Goal: Information Seeking & Learning: Learn about a topic

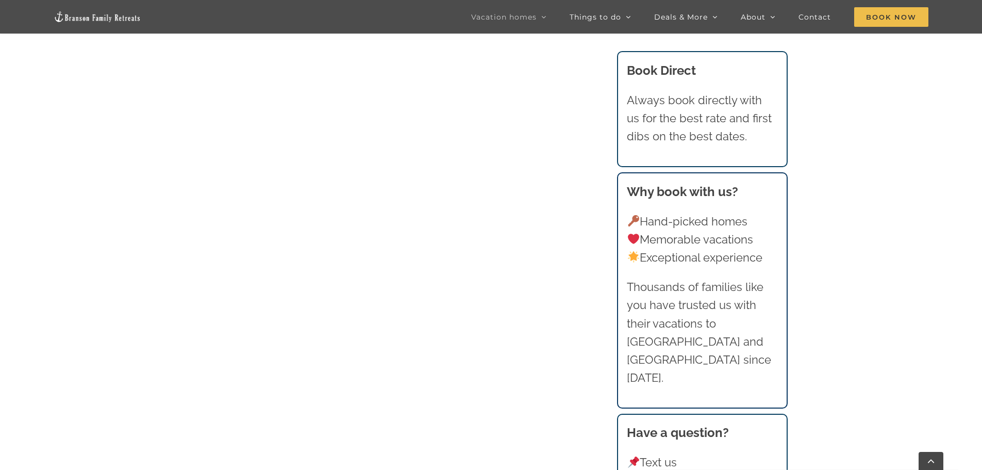
scroll to position [1031, 0]
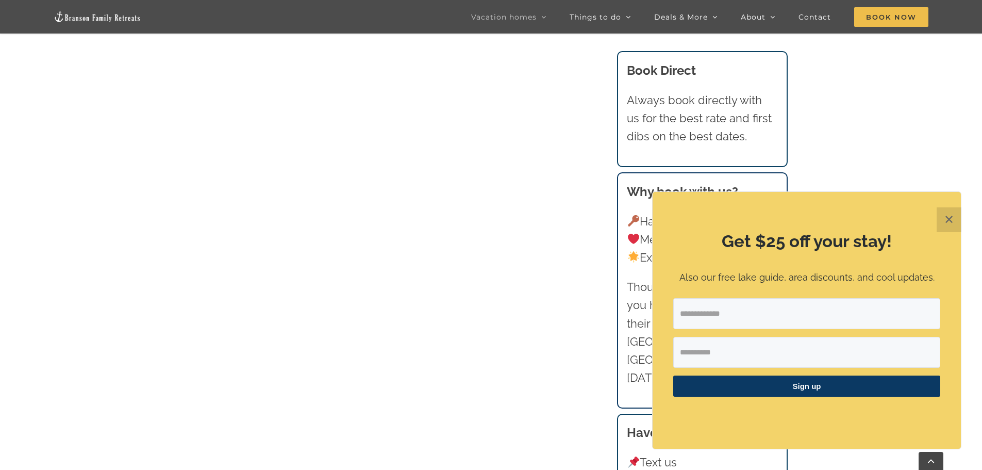
click at [950, 221] on button "✕" at bounding box center [949, 219] width 25 height 25
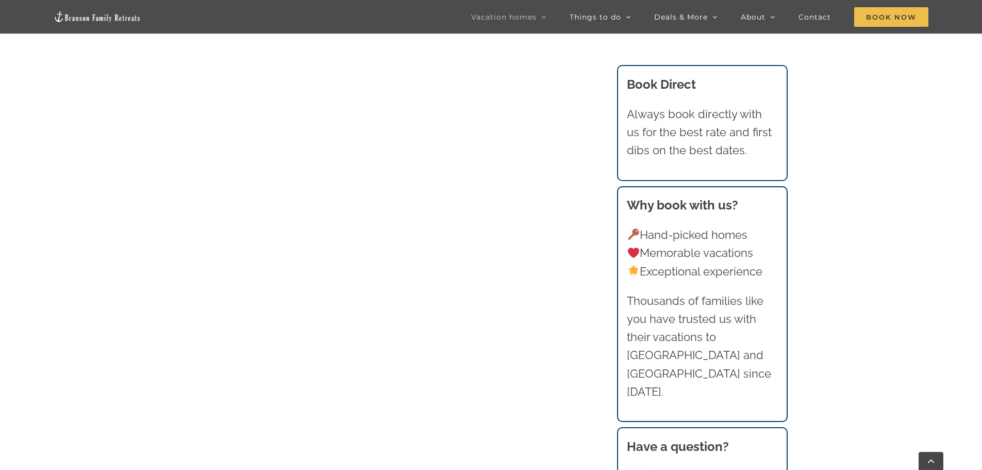
scroll to position [1083, 0]
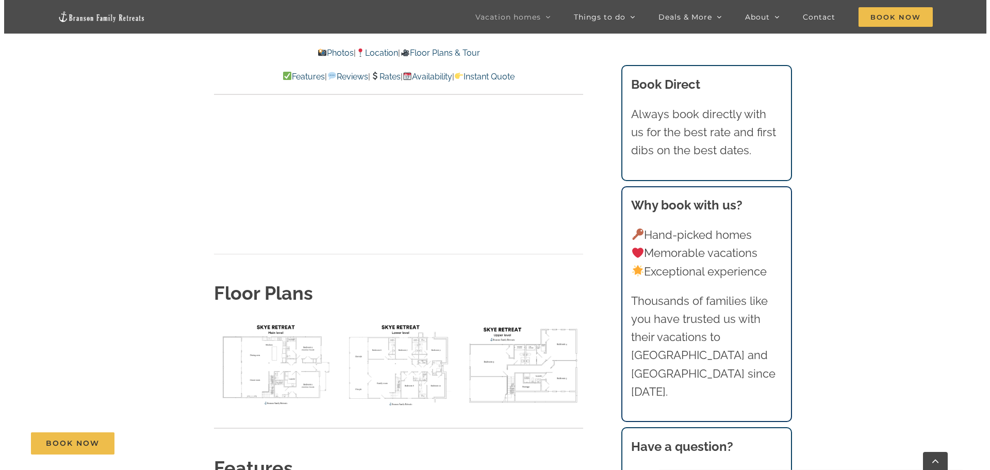
scroll to position [3660, 0]
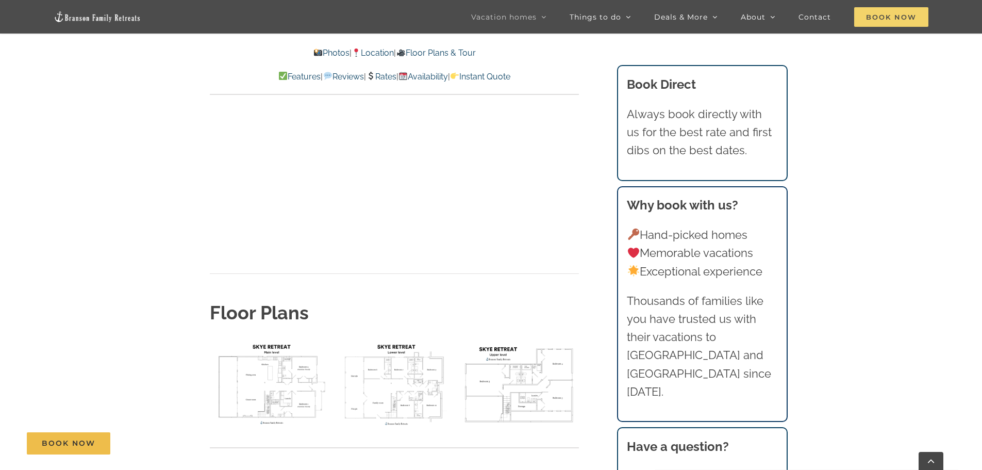
click at [884, 15] on span "Book Now" at bounding box center [891, 17] width 74 height 20
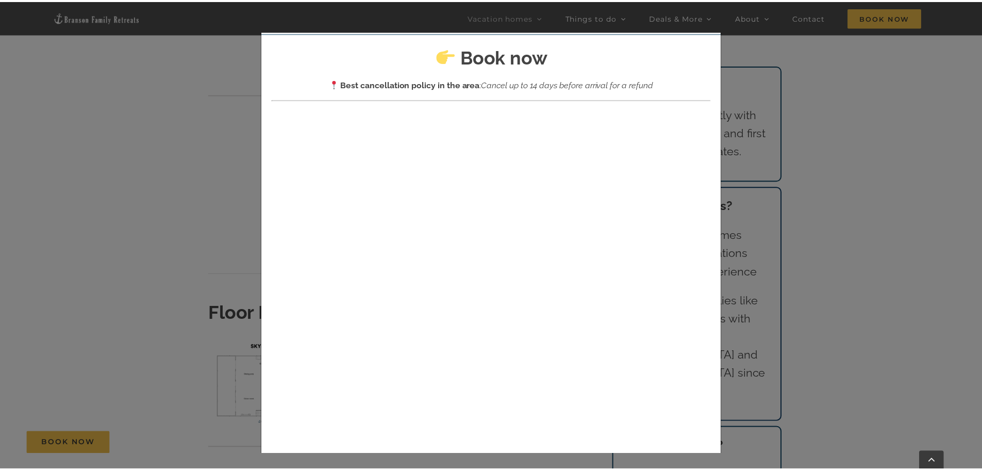
scroll to position [0, 0]
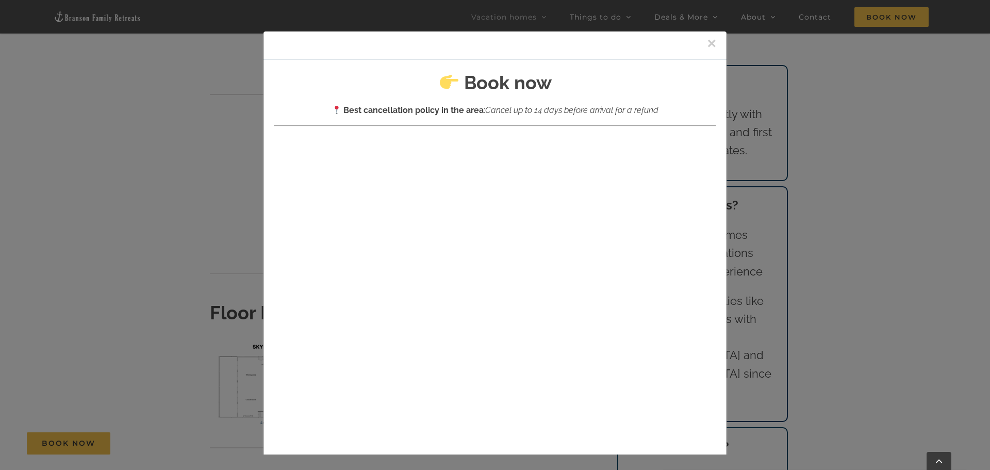
click at [707, 38] on button "×" at bounding box center [711, 43] width 9 height 15
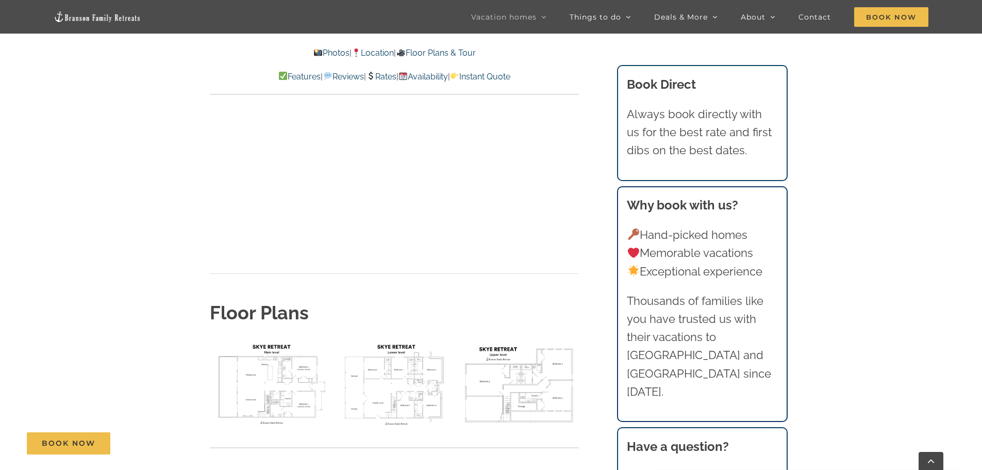
click at [272, 339] on img "floor plan Skye main level" at bounding box center [270, 384] width 120 height 90
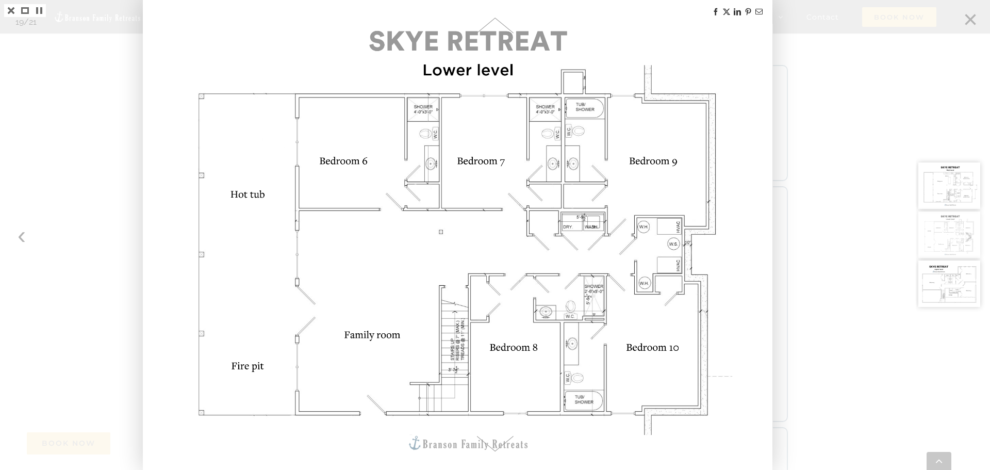
click at [976, 17] on div at bounding box center [953, 235] width 74 height 470
click at [969, 19] on div at bounding box center [953, 235] width 74 height 470
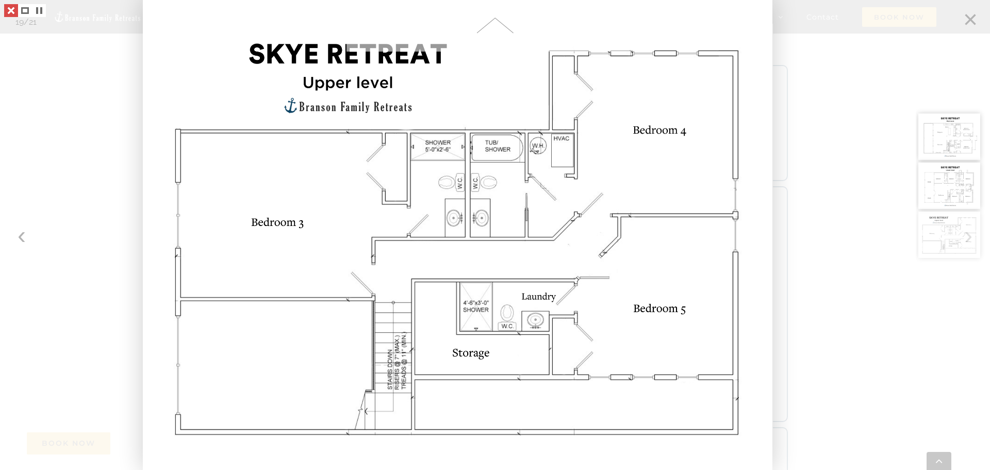
click at [10, 13] on link at bounding box center [11, 10] width 14 height 13
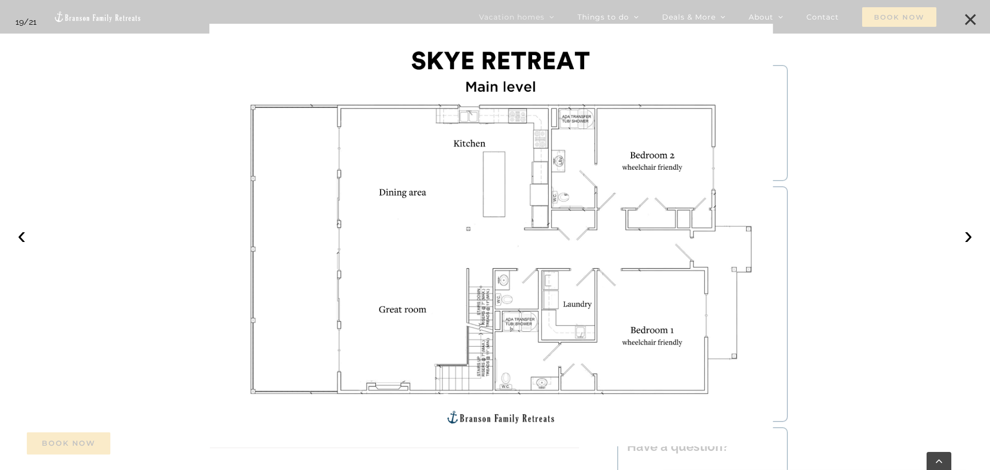
click at [970, 22] on button "×" at bounding box center [970, 19] width 23 height 23
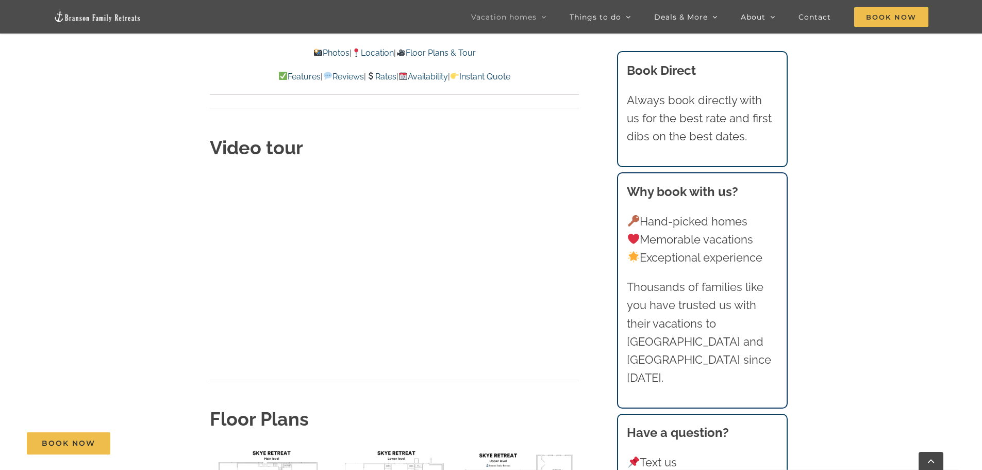
scroll to position [3557, 0]
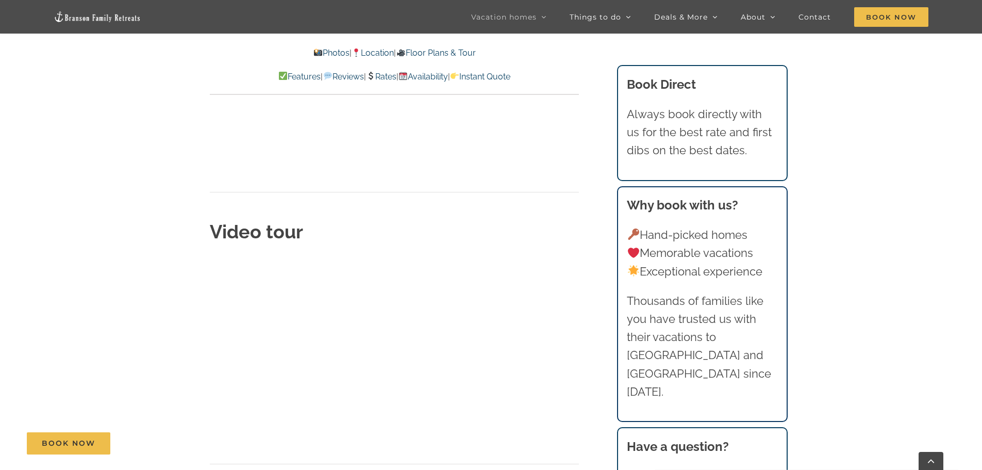
scroll to position [3470, 0]
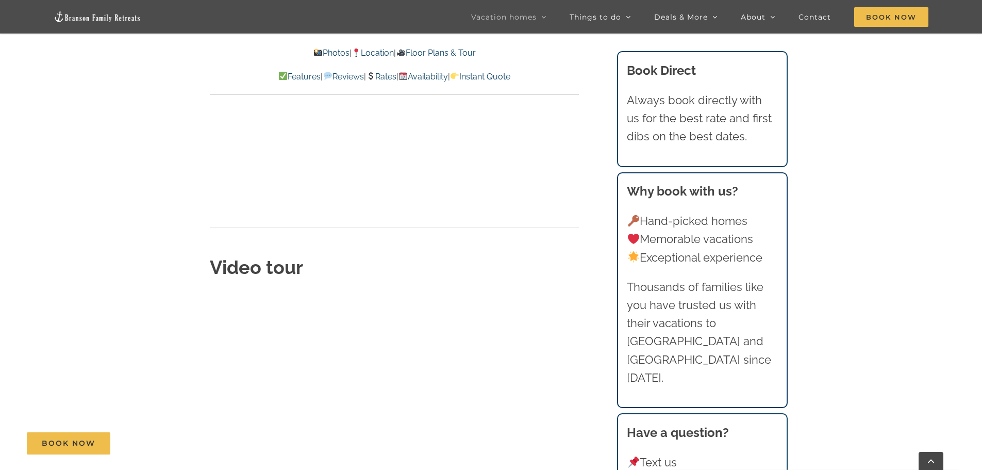
scroll to position [3450, 0]
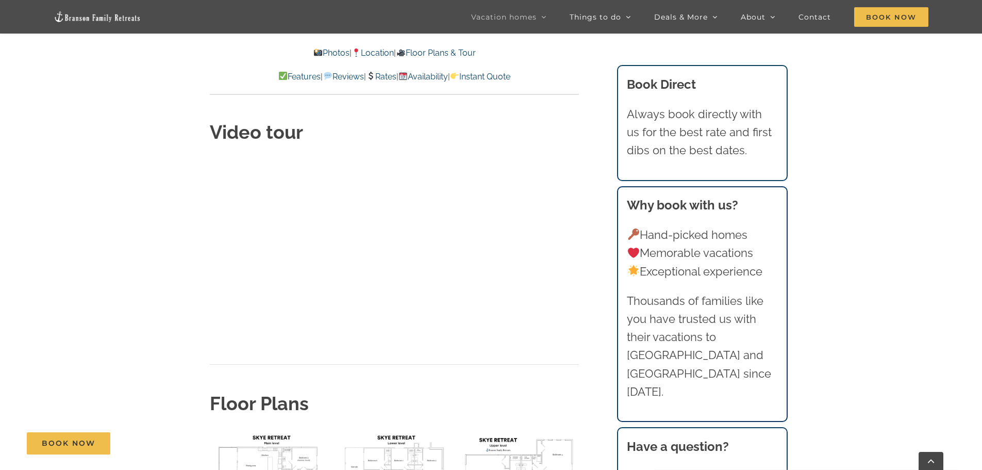
scroll to position [3363, 0]
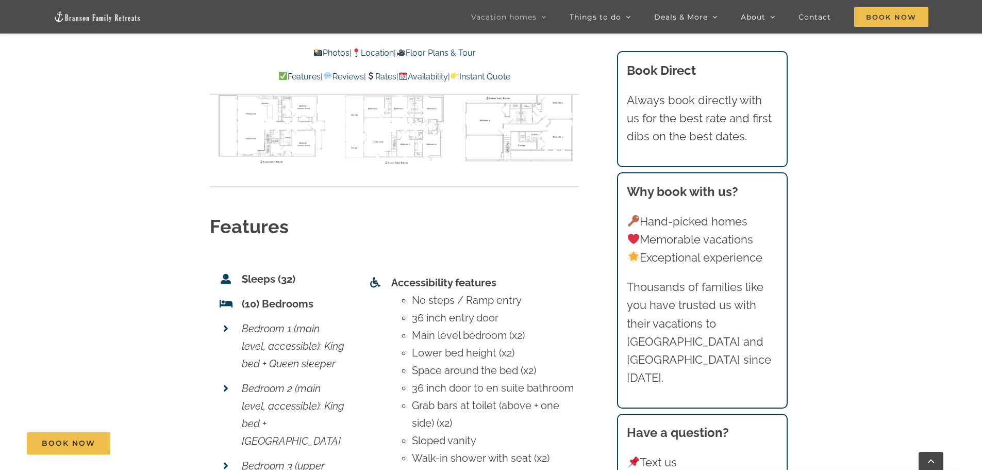
scroll to position [3930, 0]
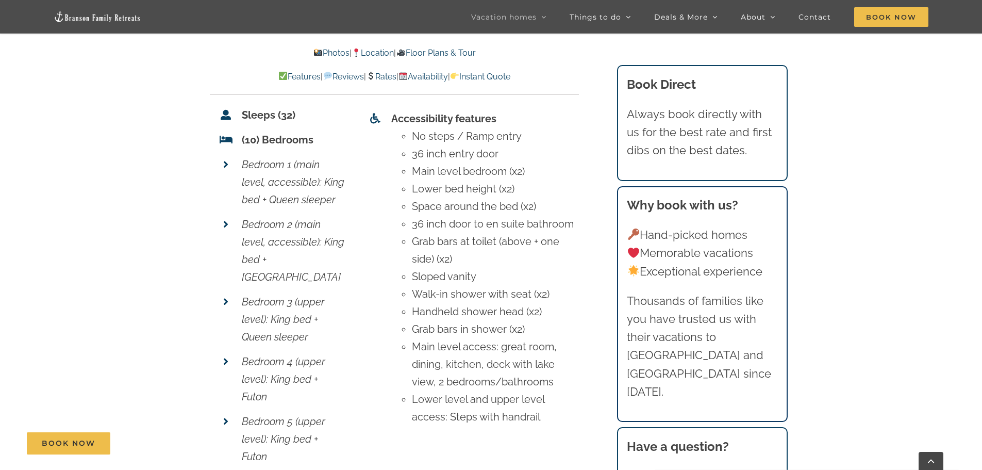
scroll to position [4033, 0]
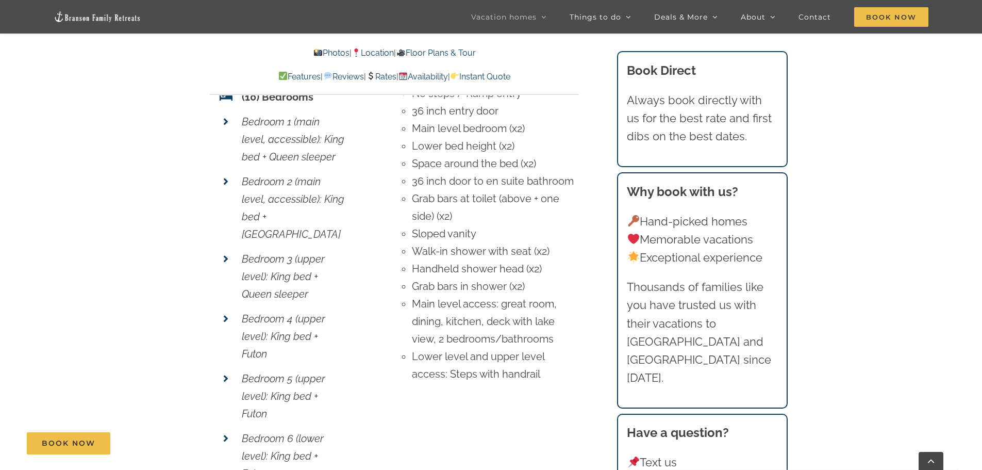
scroll to position [4136, 0]
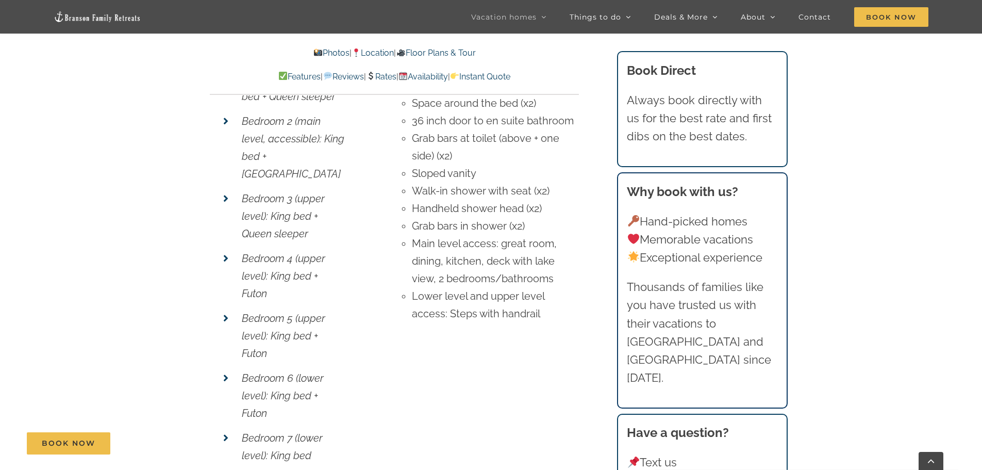
scroll to position [4240, 0]
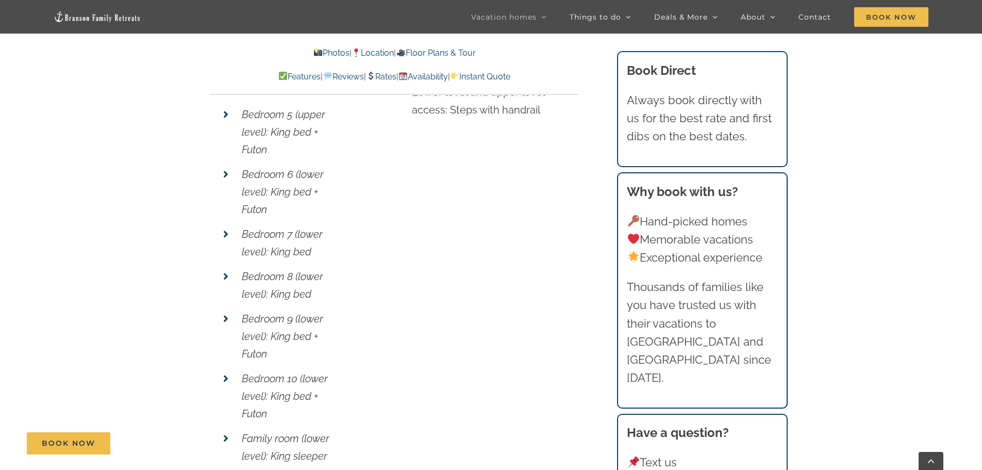
scroll to position [4394, 0]
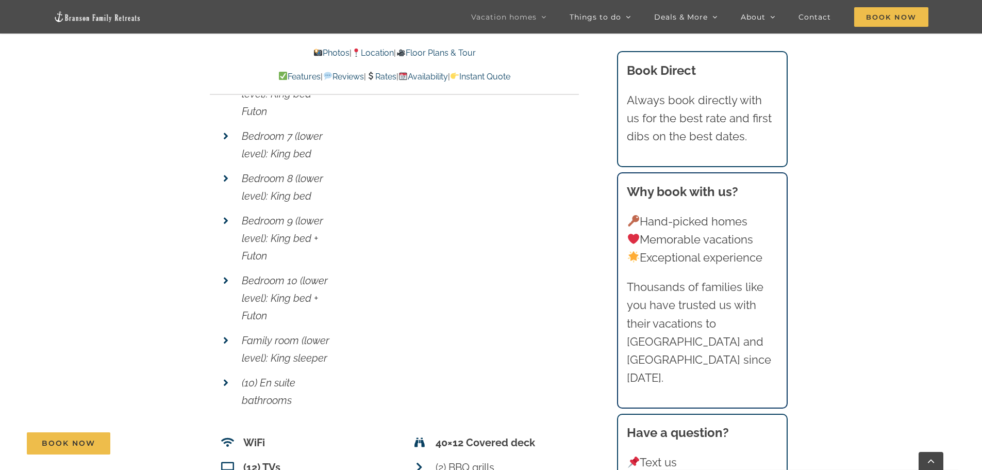
scroll to position [4497, 0]
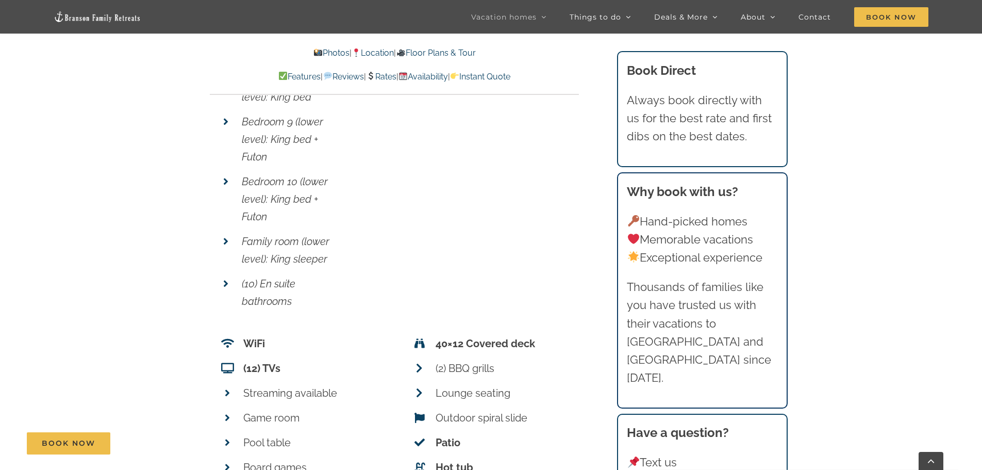
scroll to position [4600, 0]
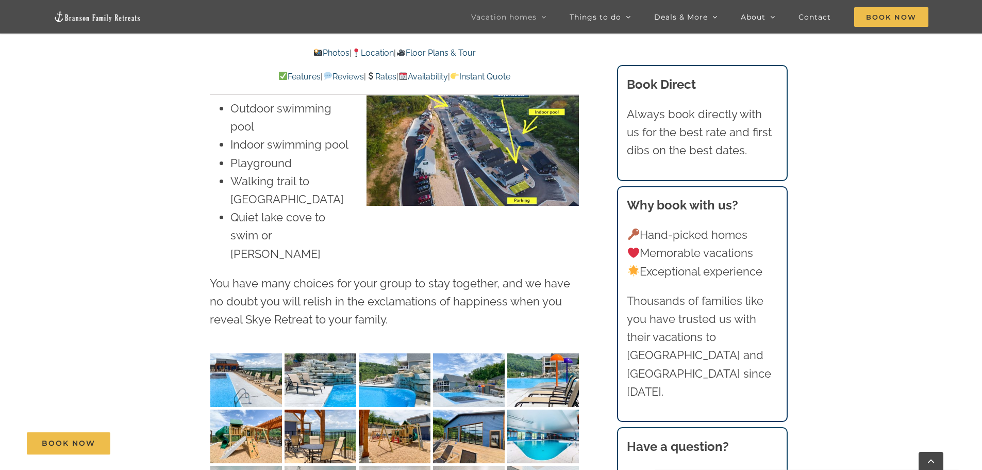
scroll to position [2590, 0]
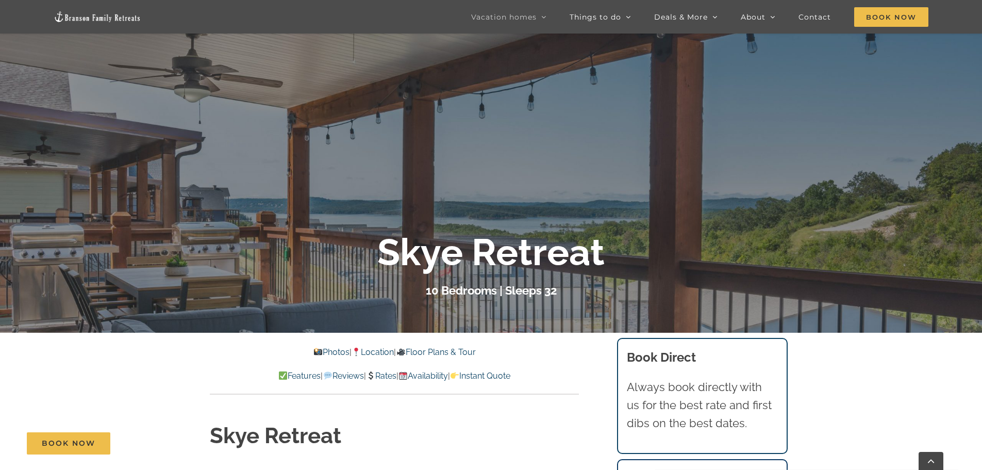
scroll to position [115, 0]
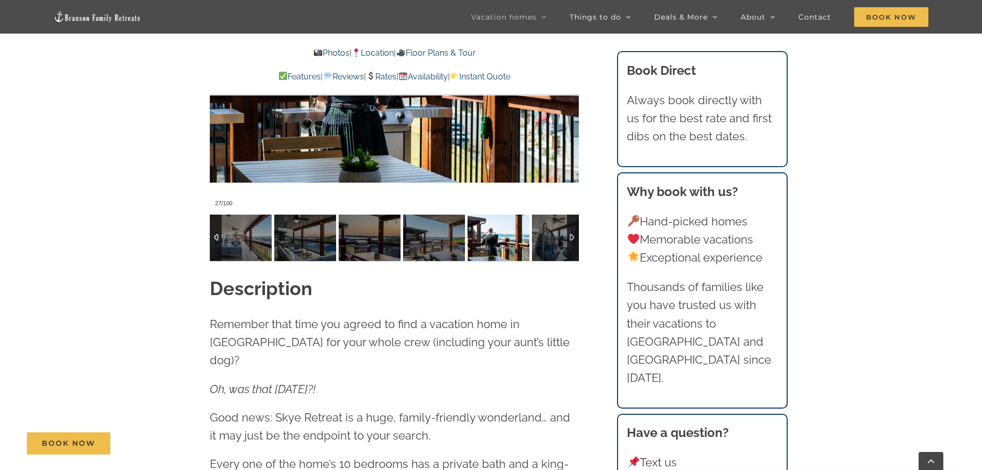
scroll to position [992, 0]
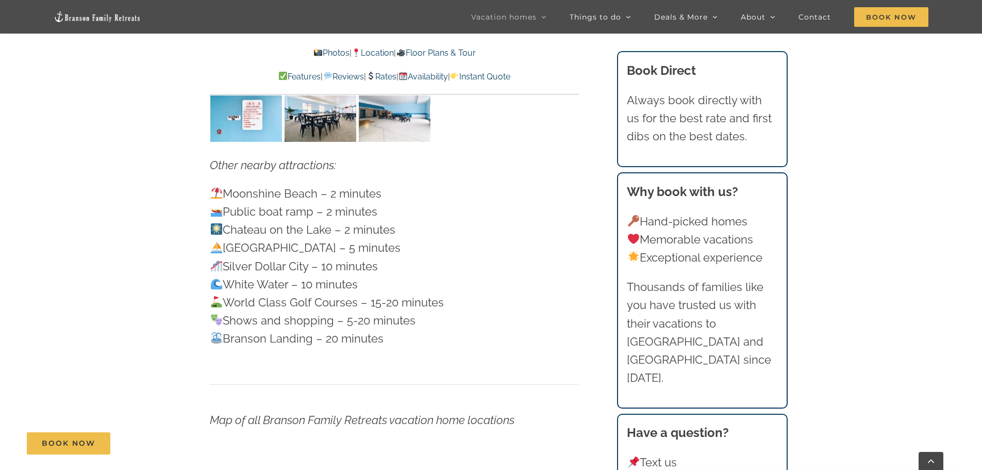
scroll to position [3054, 0]
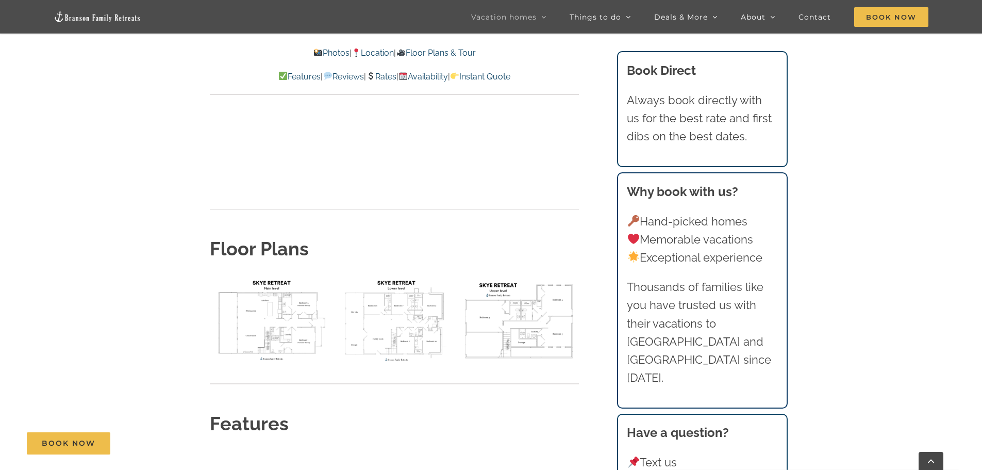
scroll to position [3982, 0]
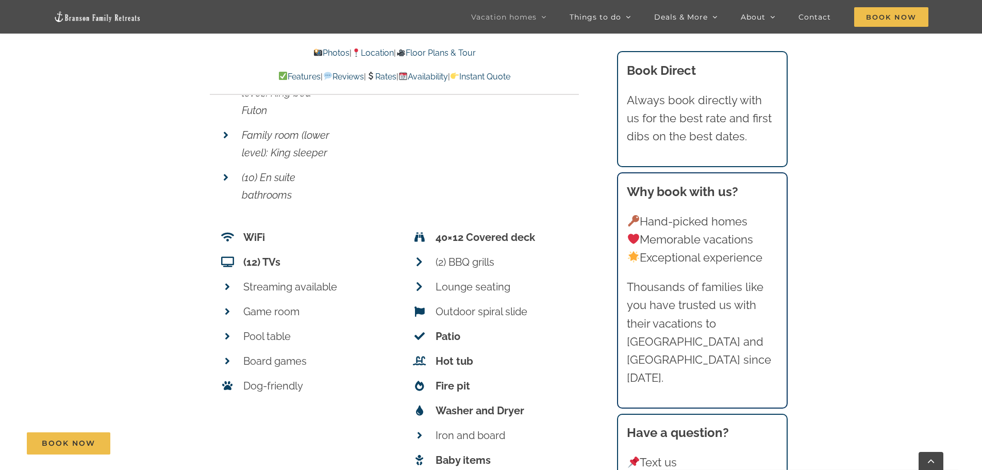
scroll to position [4703, 0]
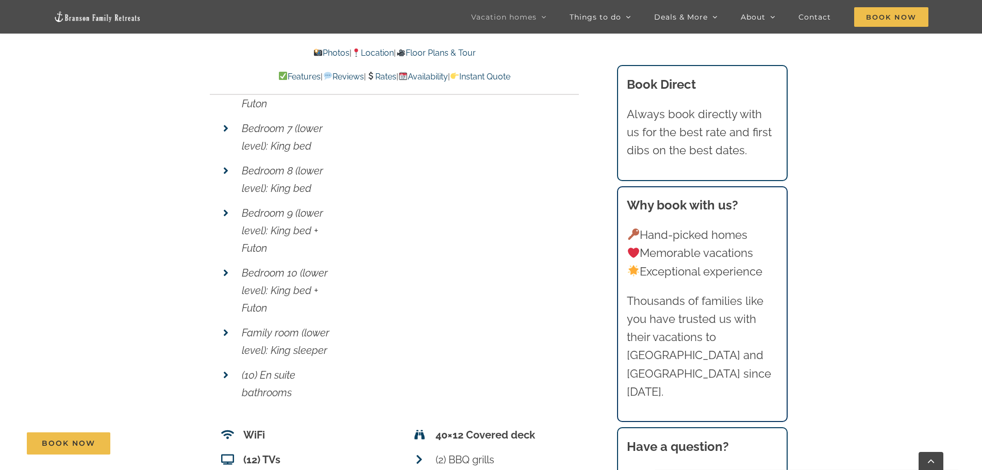
scroll to position [4343, 0]
